Goal: Information Seeking & Learning: Learn about a topic

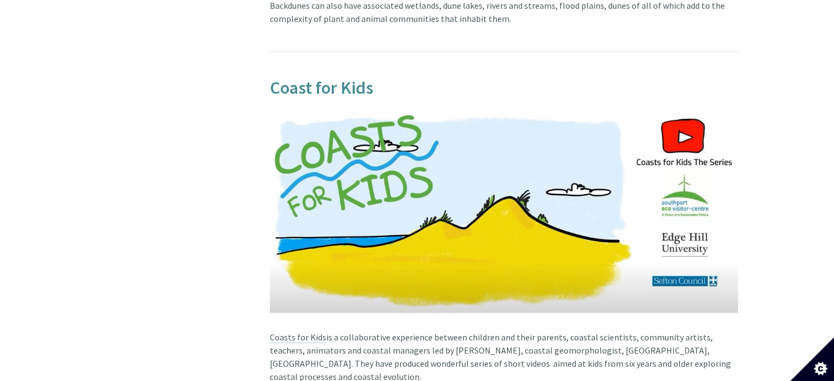
scroll to position [2615, 0]
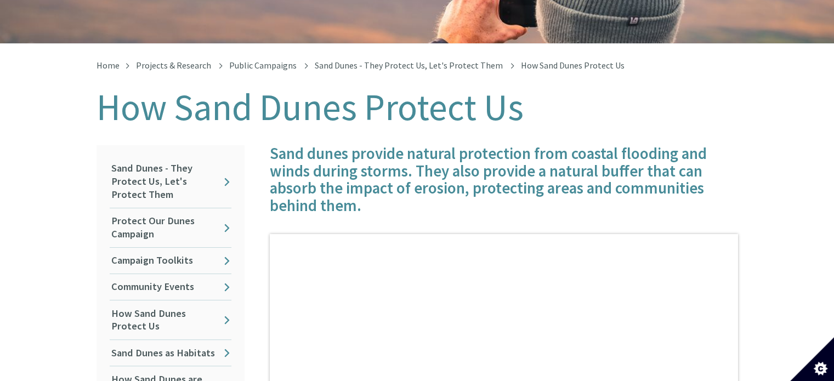
scroll to position [186, 0]
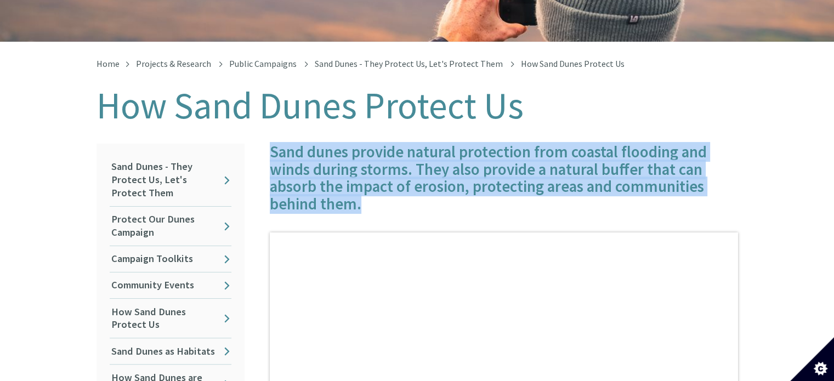
drag, startPoint x: 271, startPoint y: 139, endPoint x: 362, endPoint y: 194, distance: 107.0
click at [362, 194] on h4 "Sand dunes provide natural protection from coastal flooding and winds during st…" at bounding box center [504, 179] width 468 height 70
copy h4 "Sand dunes provide natural protection from coastal flooding and winds during st…"
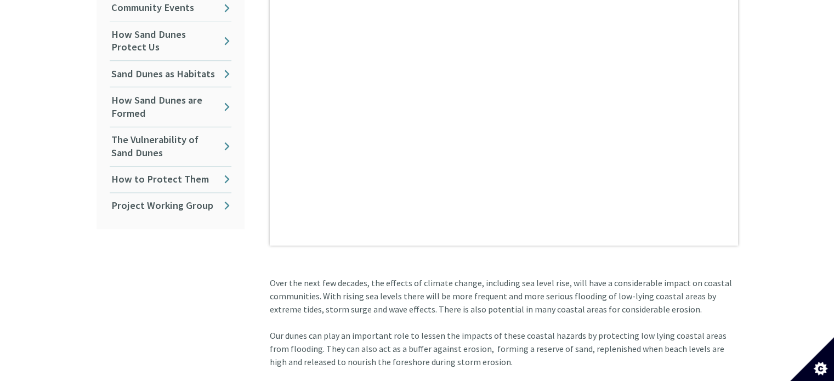
scroll to position [480, 0]
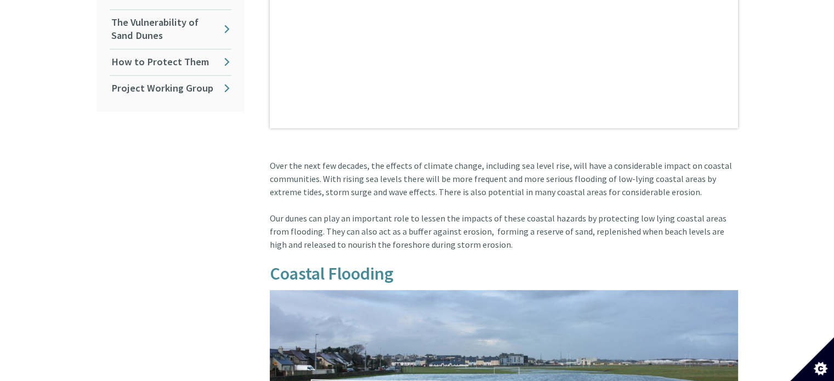
scroll to position [583, 0]
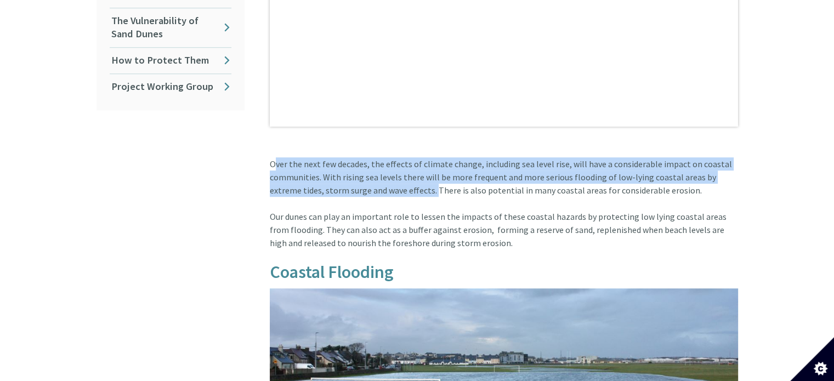
drag, startPoint x: 270, startPoint y: 152, endPoint x: 398, endPoint y: 180, distance: 131.2
copy article "Over the next few decades, the effects of climate change, including sea level r…"
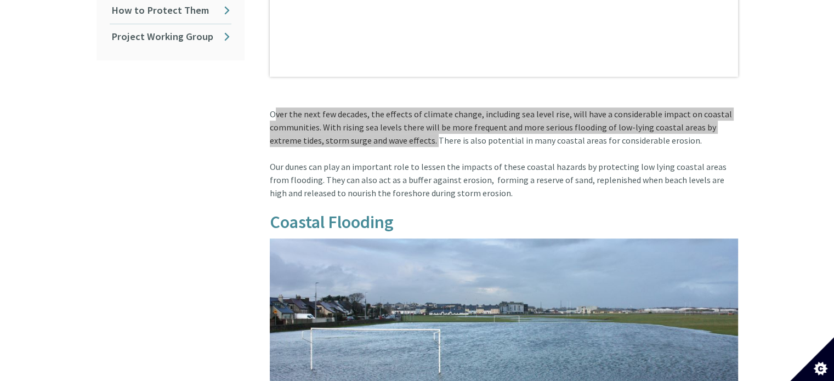
scroll to position [636, 0]
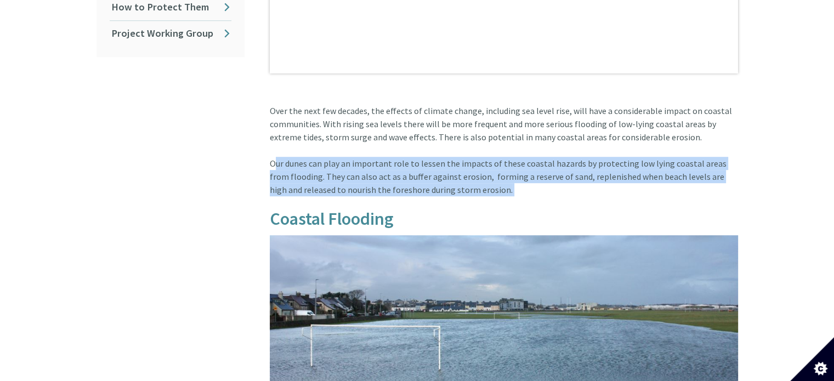
copy article "Our dunes can play an important role to lessen the impacts of these coastal haz…"
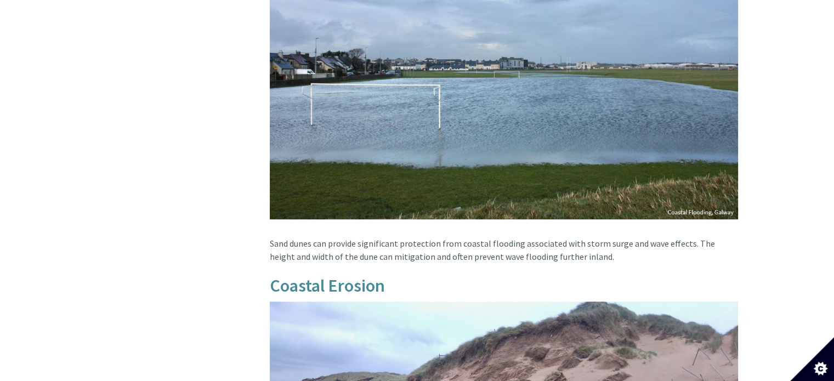
scroll to position [884, 0]
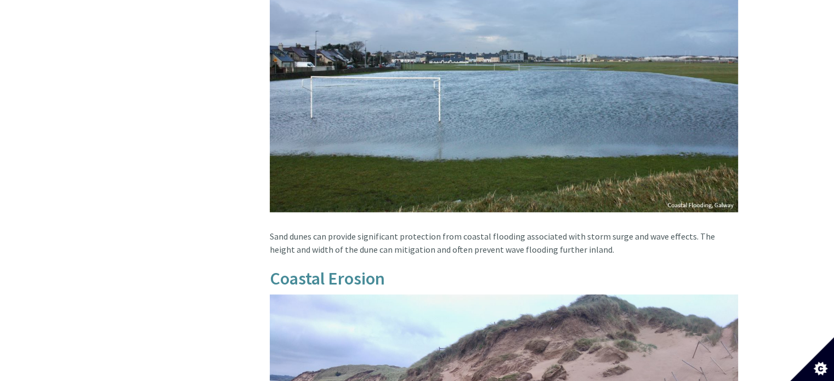
click at [372, 219] on article "Sand dunes provide natural protection from coastal flooding and winds during st…" at bounding box center [499, 252] width 477 height 1612
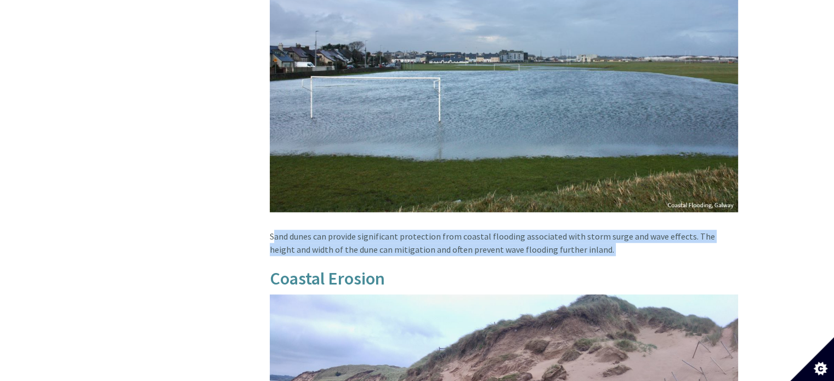
click at [372, 219] on article "Sand dunes provide natural protection from coastal flooding and winds during st…" at bounding box center [499, 252] width 477 height 1612
copy article "Sand dunes can provide significant protection from coastal flooding associated …"
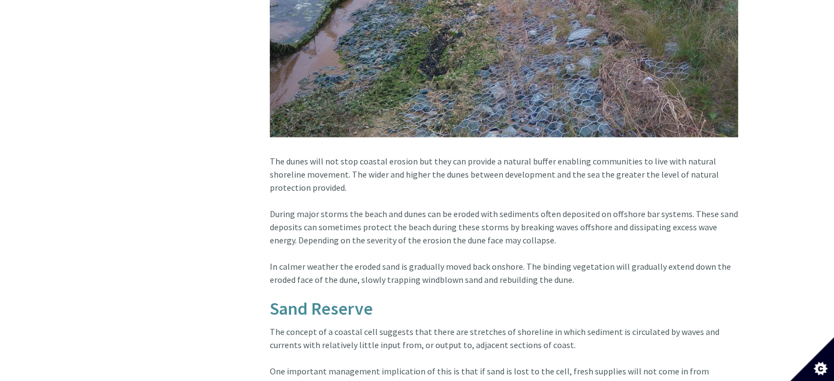
scroll to position [1396, 0]
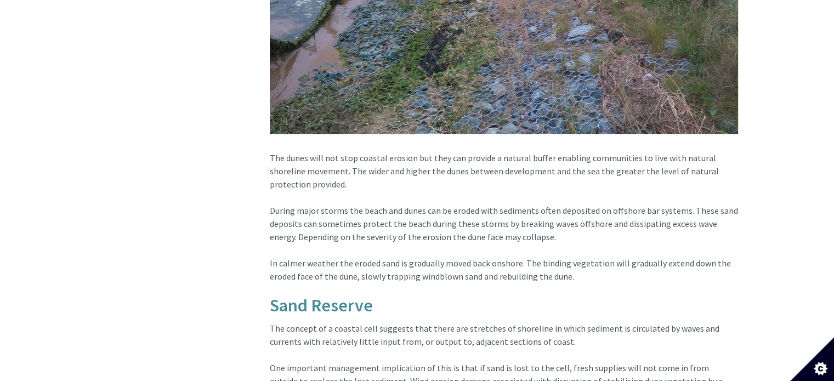
drag, startPoint x: 315, startPoint y: 160, endPoint x: 317, endPoint y: 172, distance: 12.8
copy article "The wider and higher the dunes between development and the sea the greater the …"
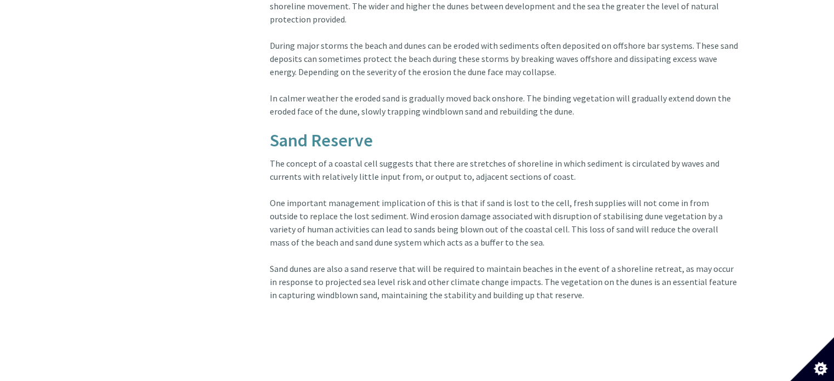
scroll to position [1573, 0]
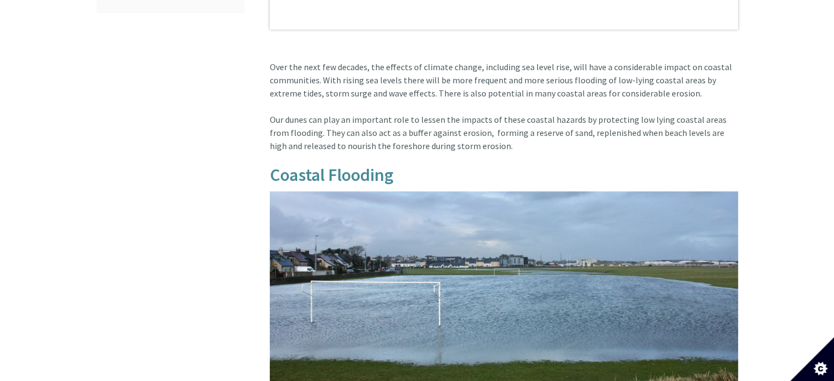
scroll to position [664, 0]
